Goal: Information Seeking & Learning: Find contact information

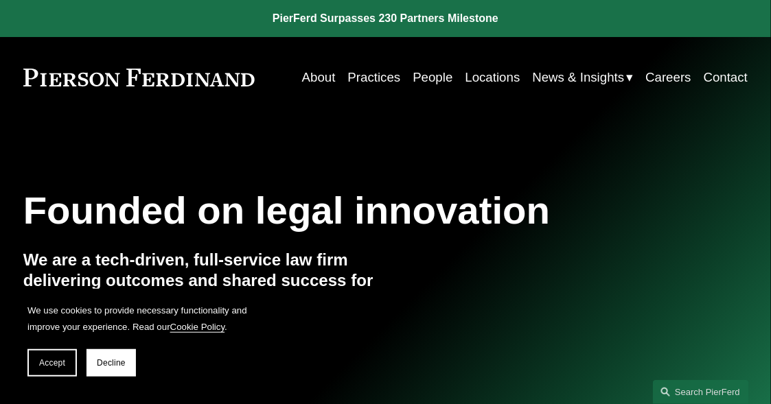
click at [429, 81] on link "People" at bounding box center [433, 77] width 40 height 25
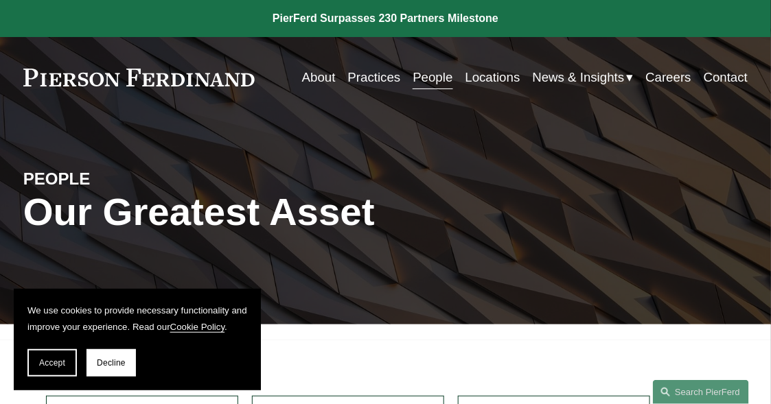
click at [507, 79] on link "Locations" at bounding box center [493, 77] width 55 height 25
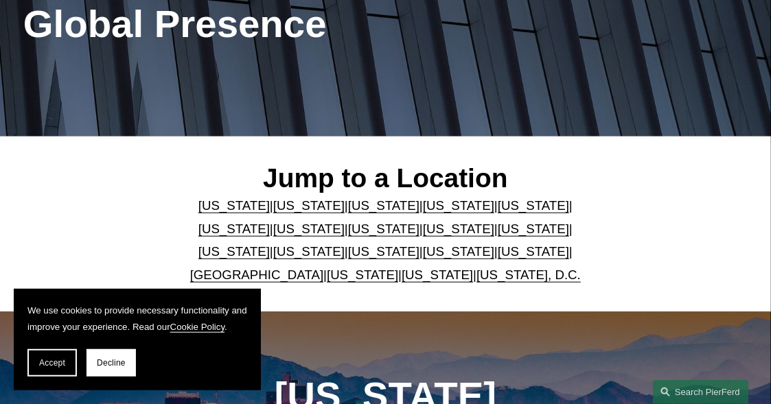
scroll to position [205, 0]
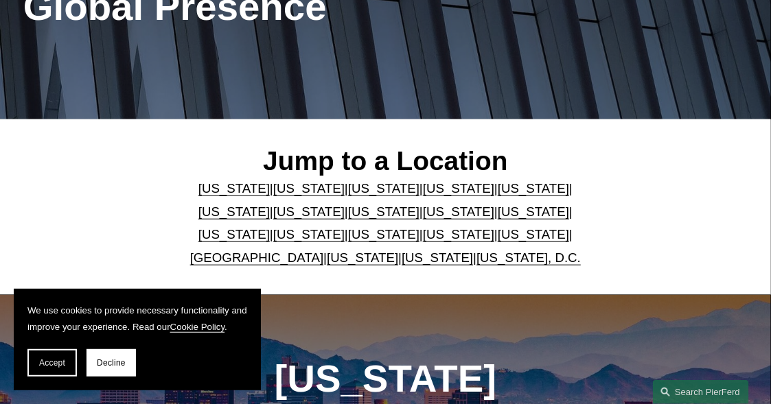
click at [498, 211] on link "[US_STATE]" at bounding box center [533, 212] width 71 height 14
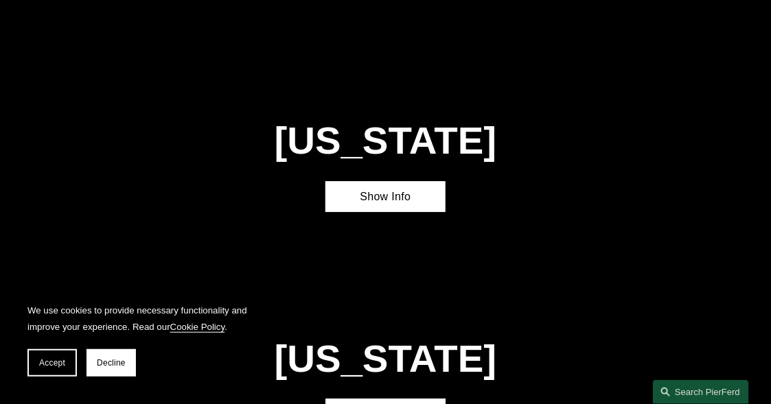
scroll to position [2494, 0]
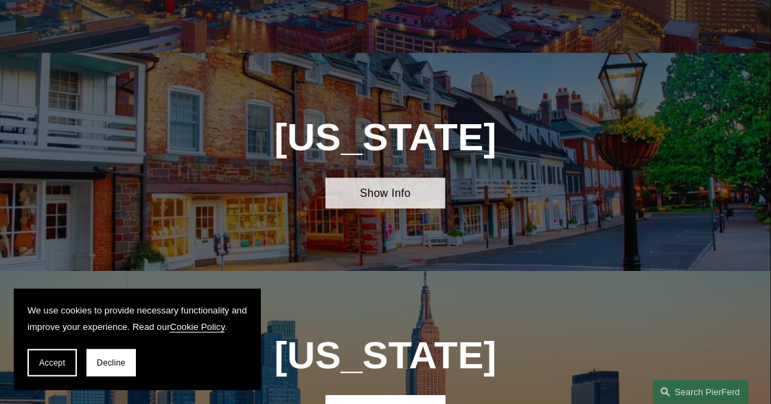
click at [429, 178] on link "Show Info" at bounding box center [385, 193] width 121 height 31
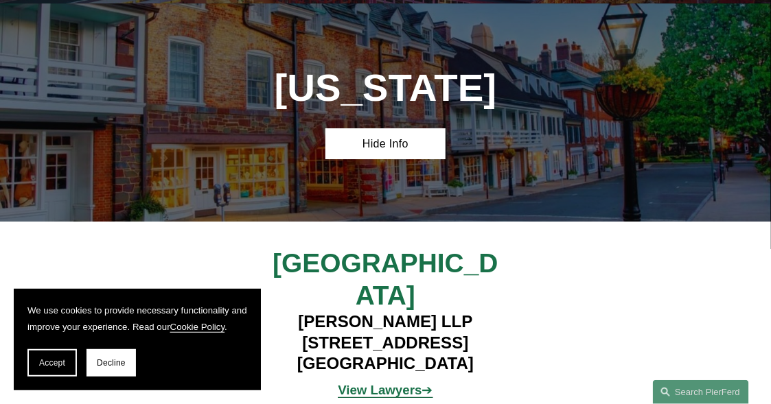
scroll to position [2562, 0]
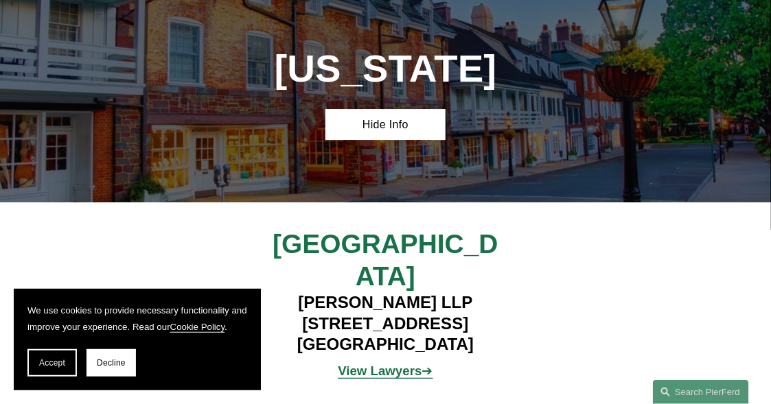
click at [379, 364] on strong "View Lawyers" at bounding box center [380, 371] width 84 height 14
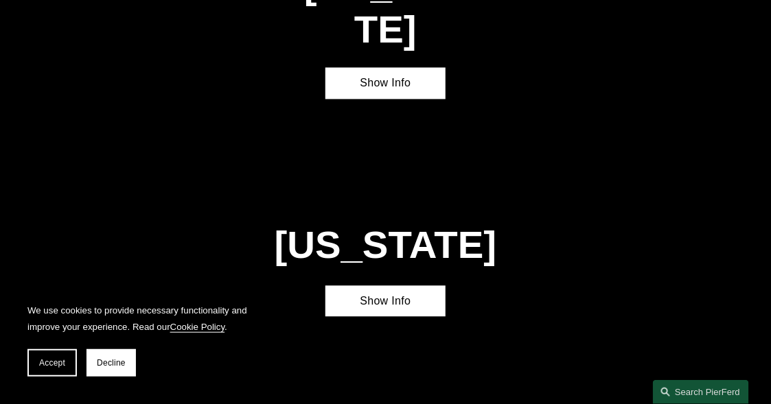
scroll to position [3524, 0]
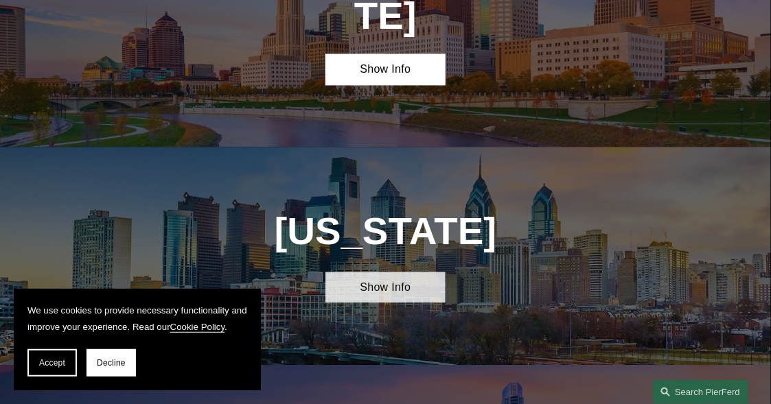
click at [417, 272] on link "Show Info" at bounding box center [385, 287] width 121 height 31
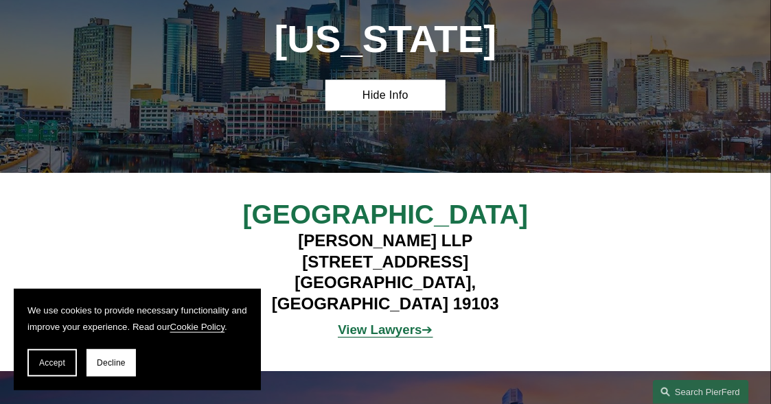
scroll to position [3798, 0]
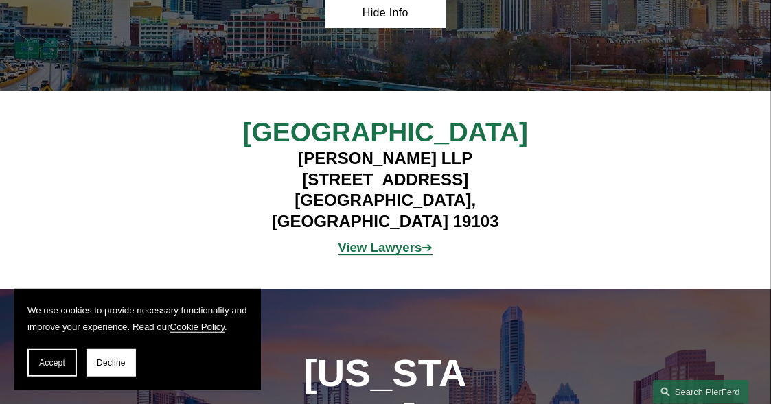
click at [395, 240] on strong "View Lawyers" at bounding box center [380, 247] width 84 height 14
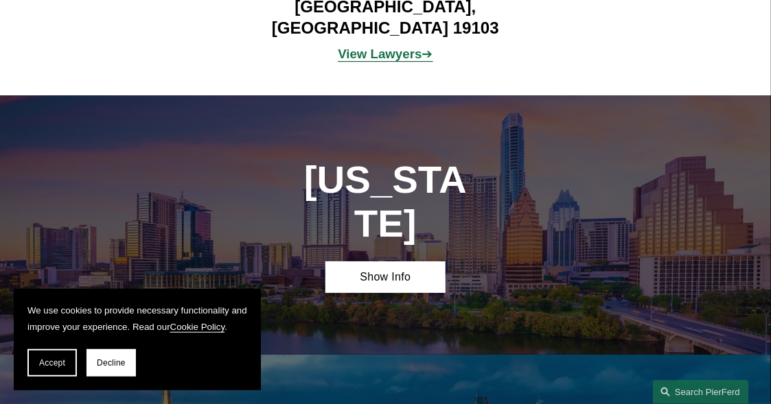
scroll to position [4004, 0]
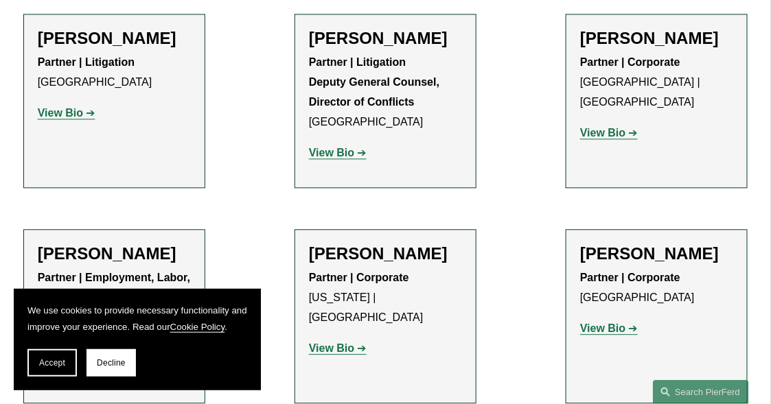
scroll to position [2197, 0]
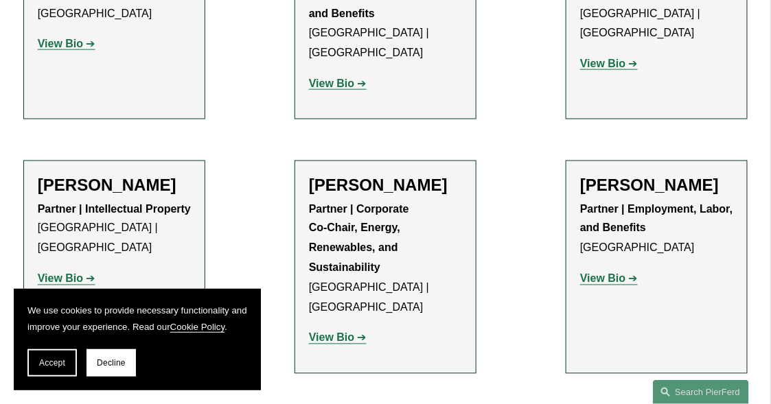
scroll to position [1923, 0]
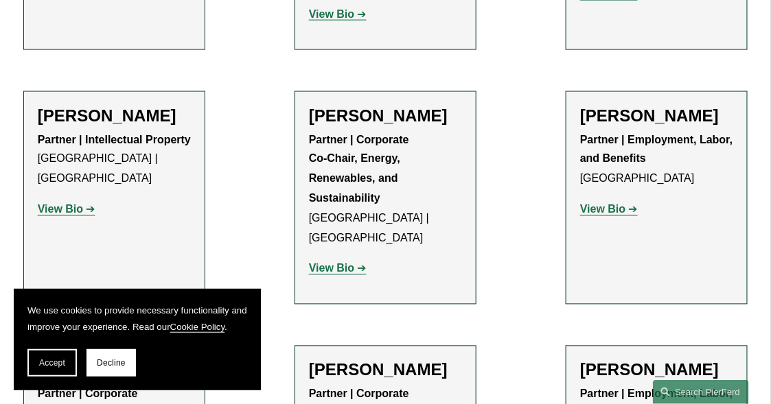
click at [86, 204] on link "View Bio" at bounding box center [67, 210] width 58 height 12
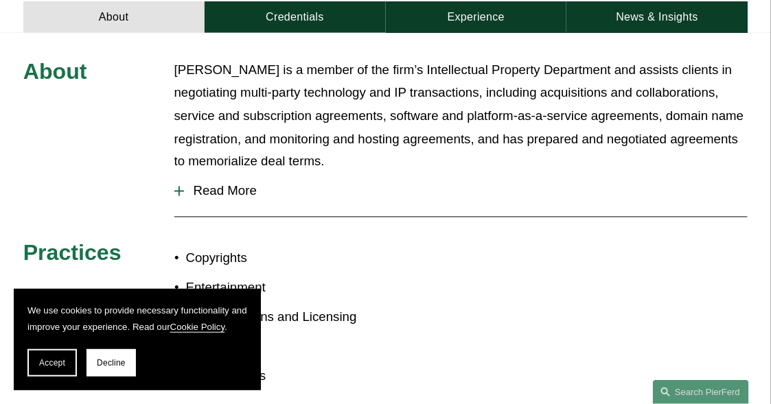
scroll to position [549, 0]
